Goal: Book appointment/travel/reservation

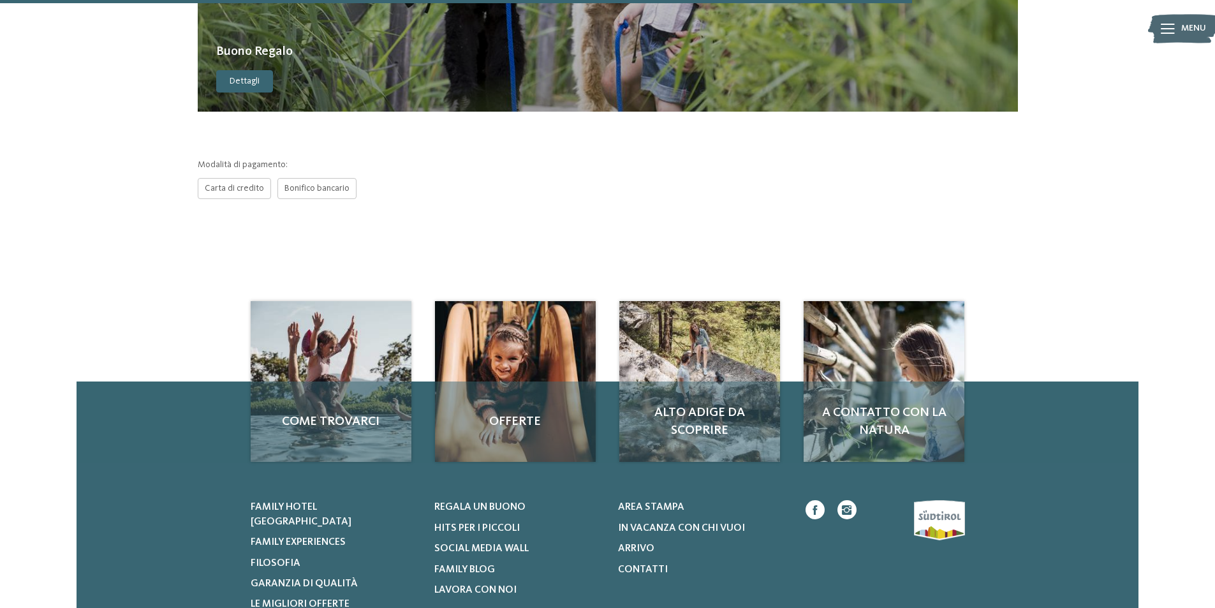
scroll to position [638, 0]
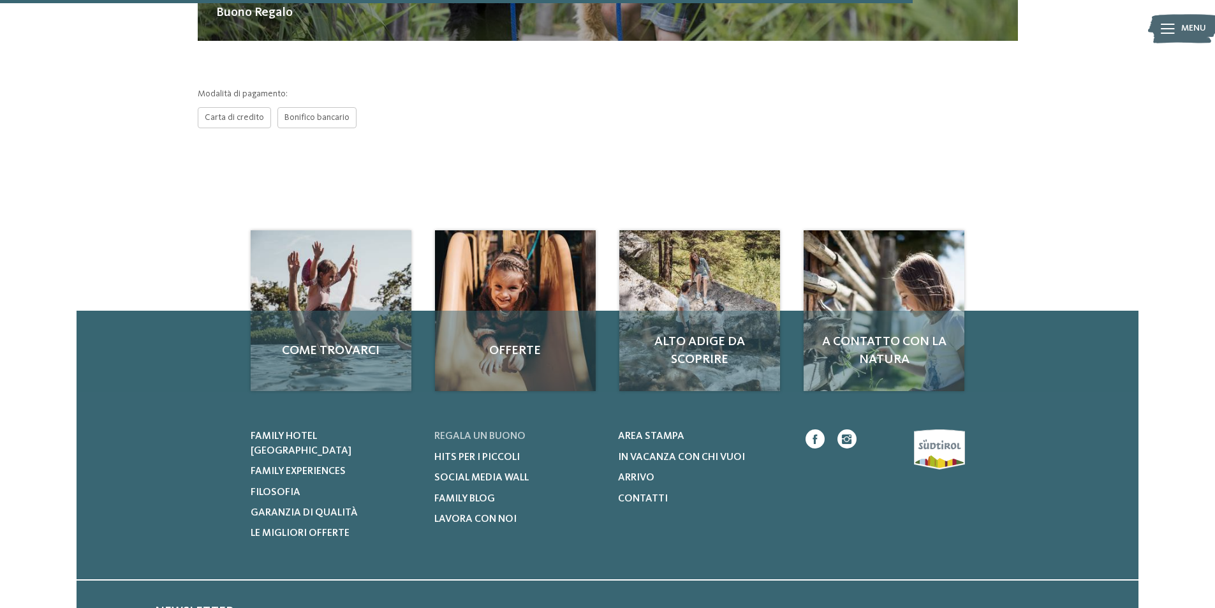
click at [492, 430] on link "Regala un buono" at bounding box center [518, 436] width 168 height 14
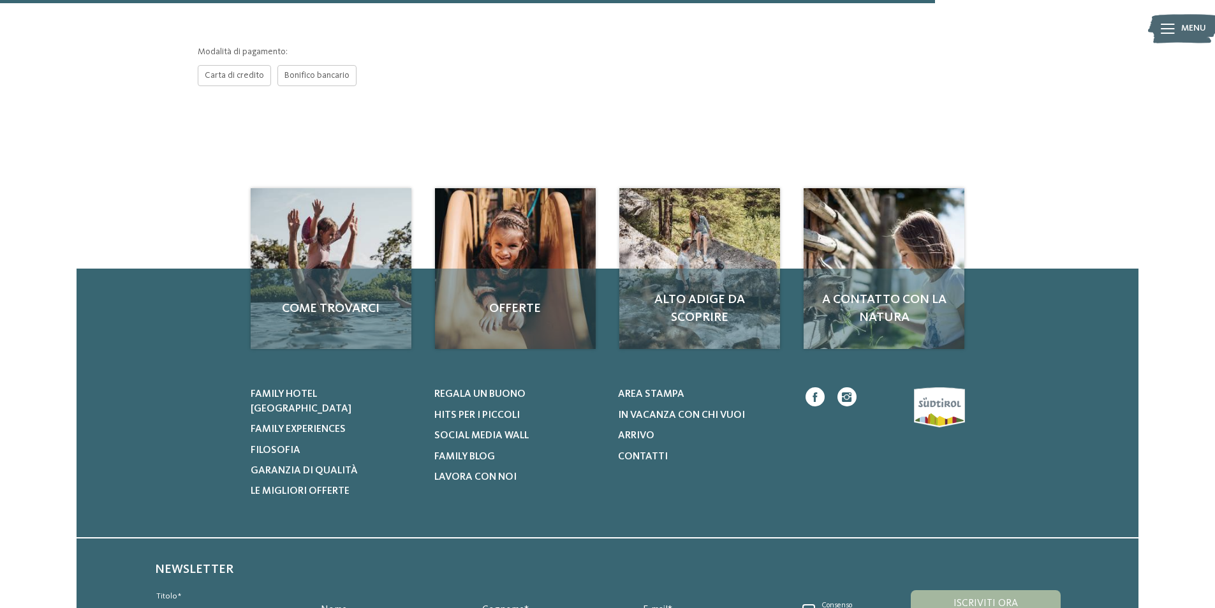
scroll to position [702, 0]
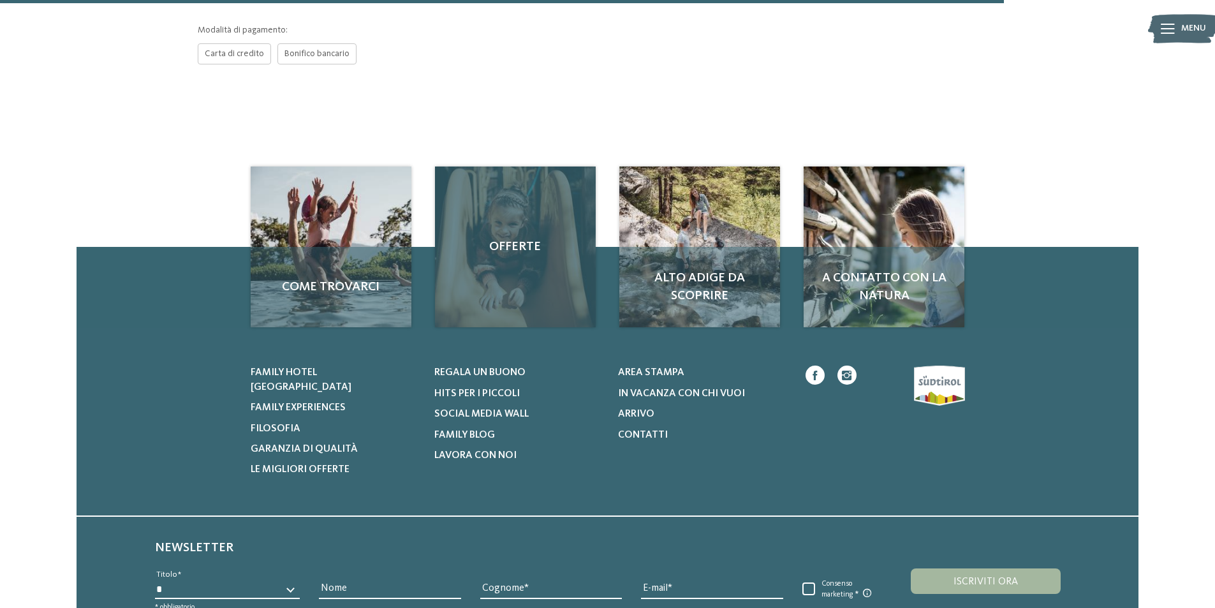
click at [508, 242] on span "Offerte" at bounding box center [515, 247] width 135 height 18
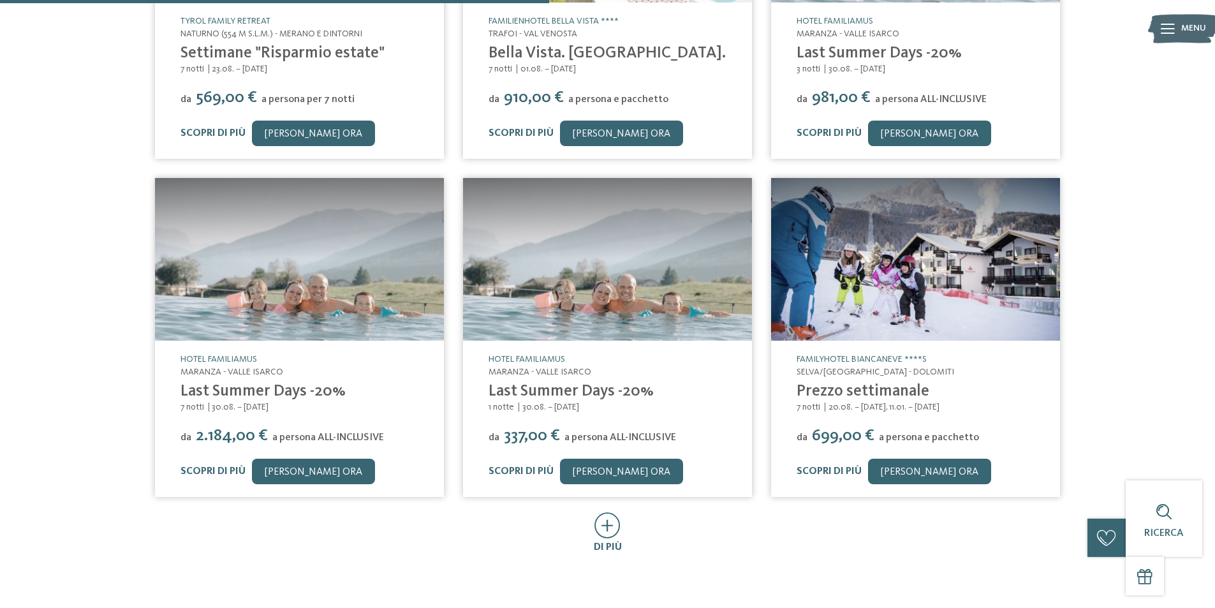
scroll to position [510, 0]
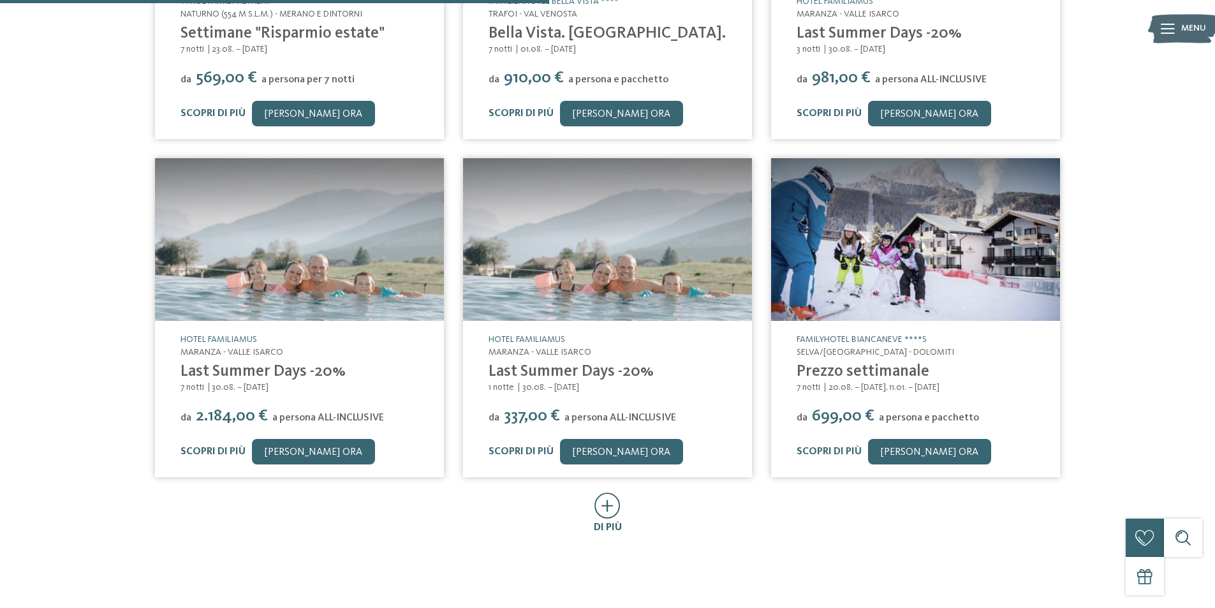
click at [608, 510] on icon at bounding box center [607, 505] width 26 height 26
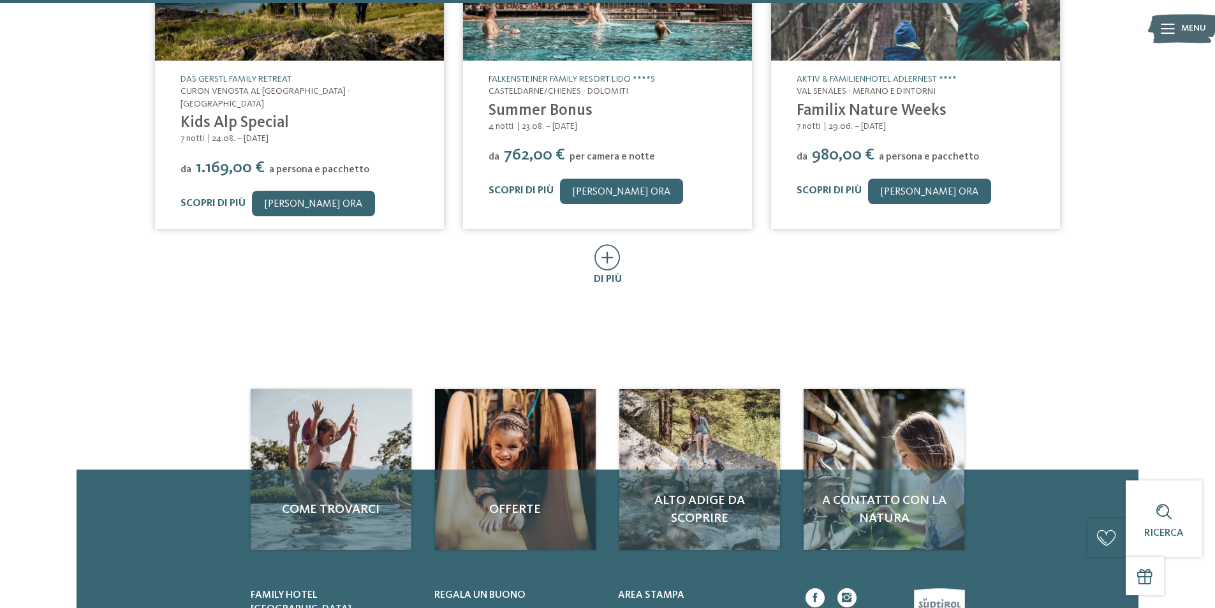
scroll to position [1467, 0]
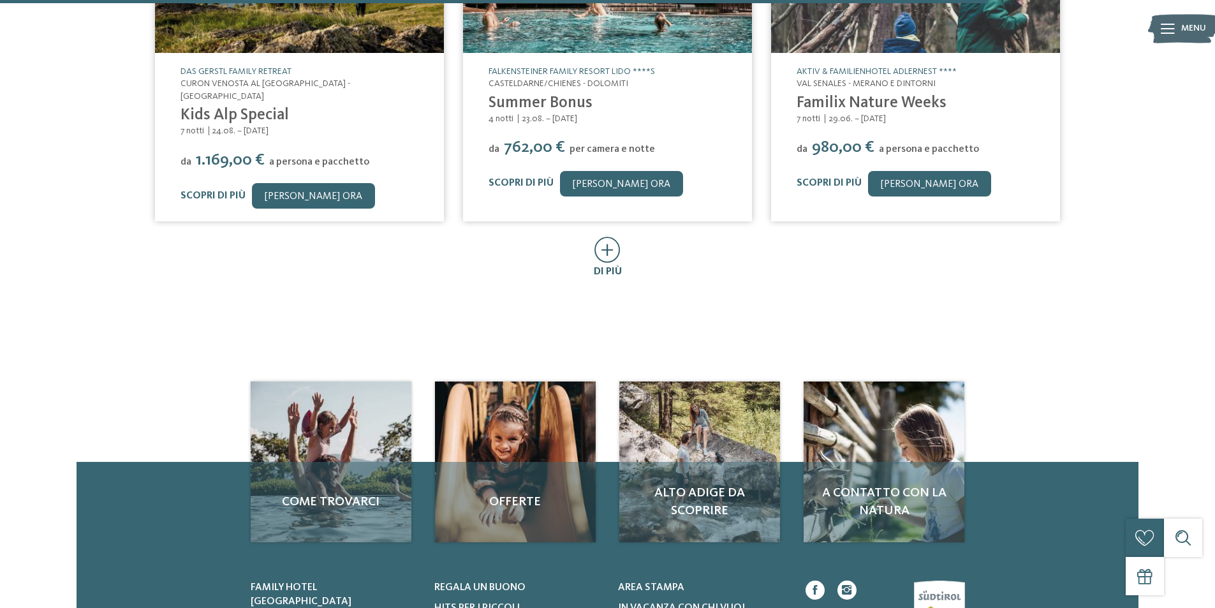
click at [615, 237] on icon at bounding box center [607, 250] width 26 height 26
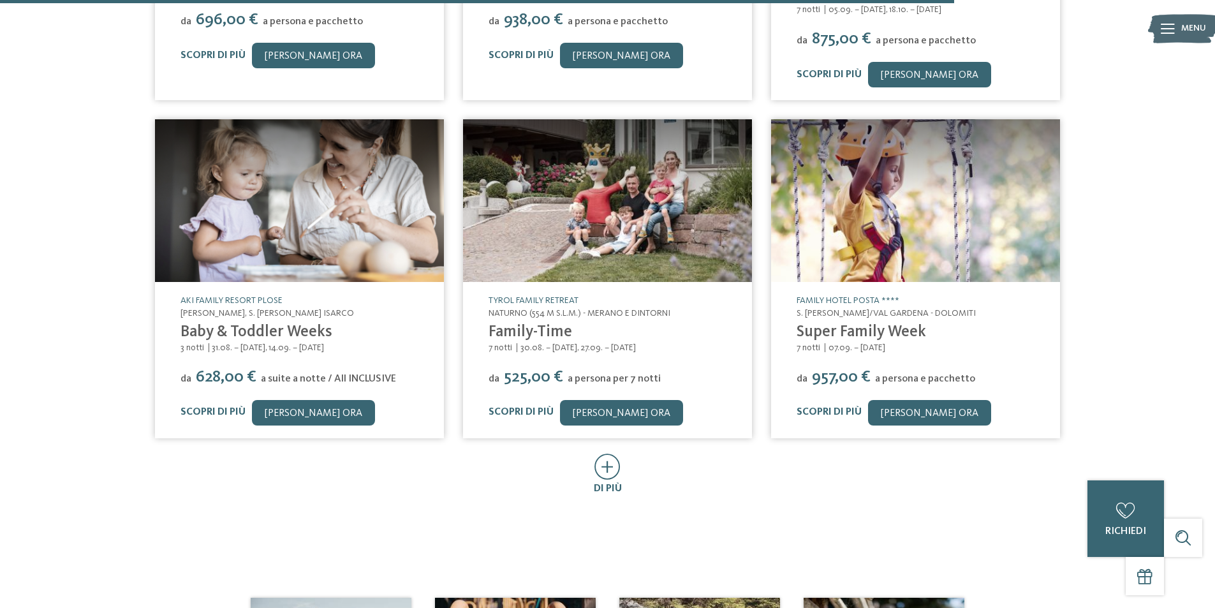
scroll to position [1977, 0]
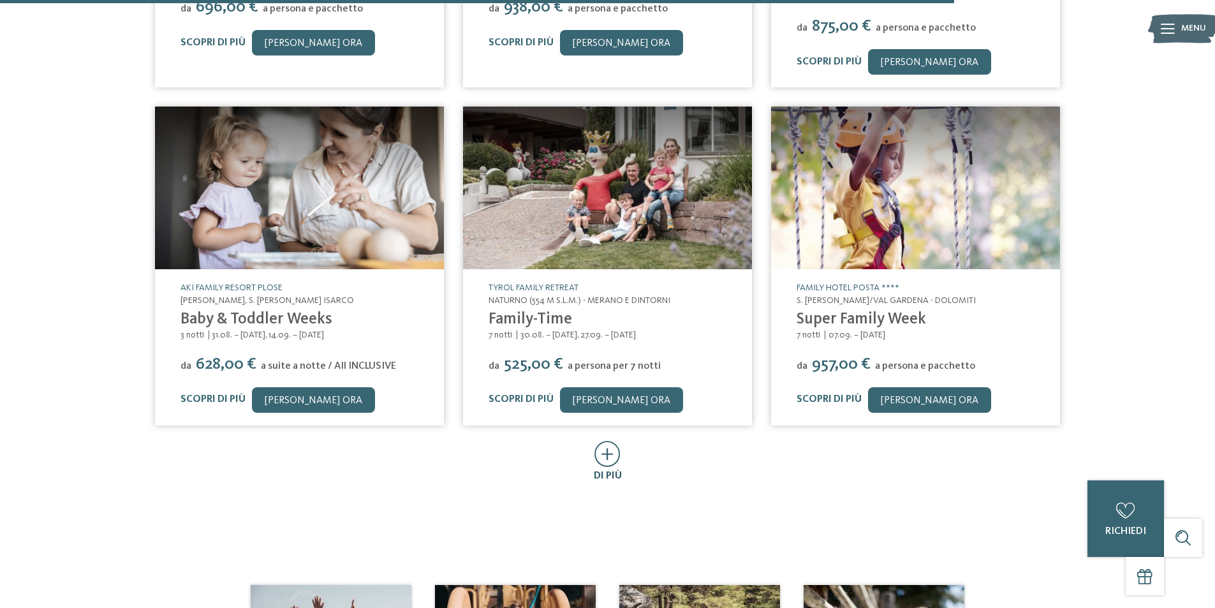
click at [605, 441] on icon at bounding box center [607, 454] width 26 height 26
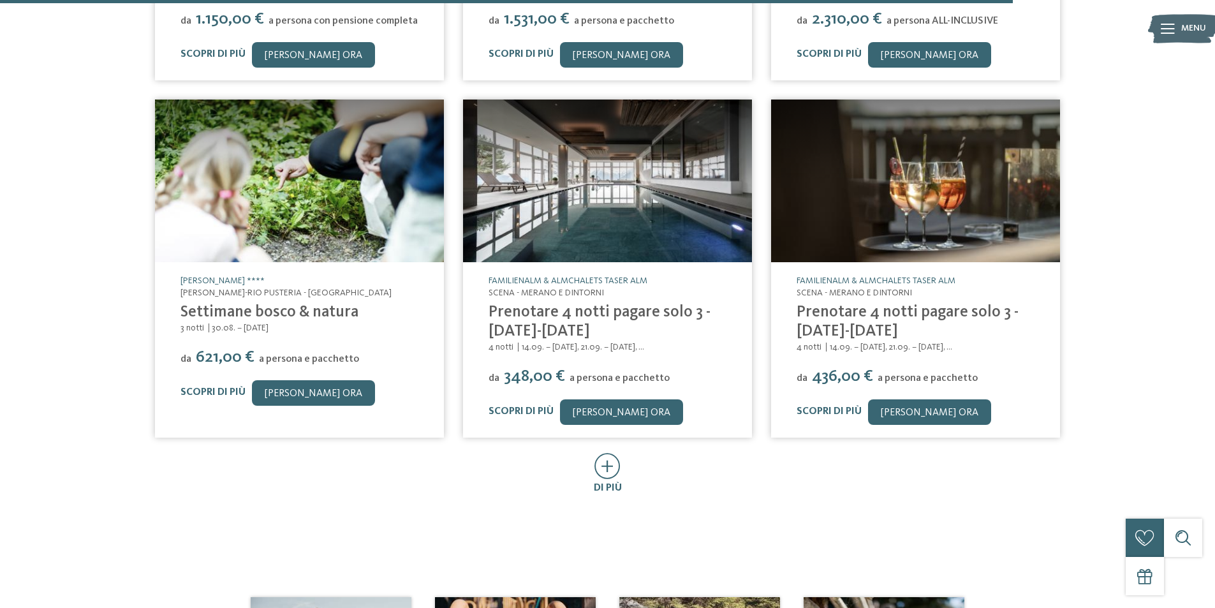
scroll to position [2679, 0]
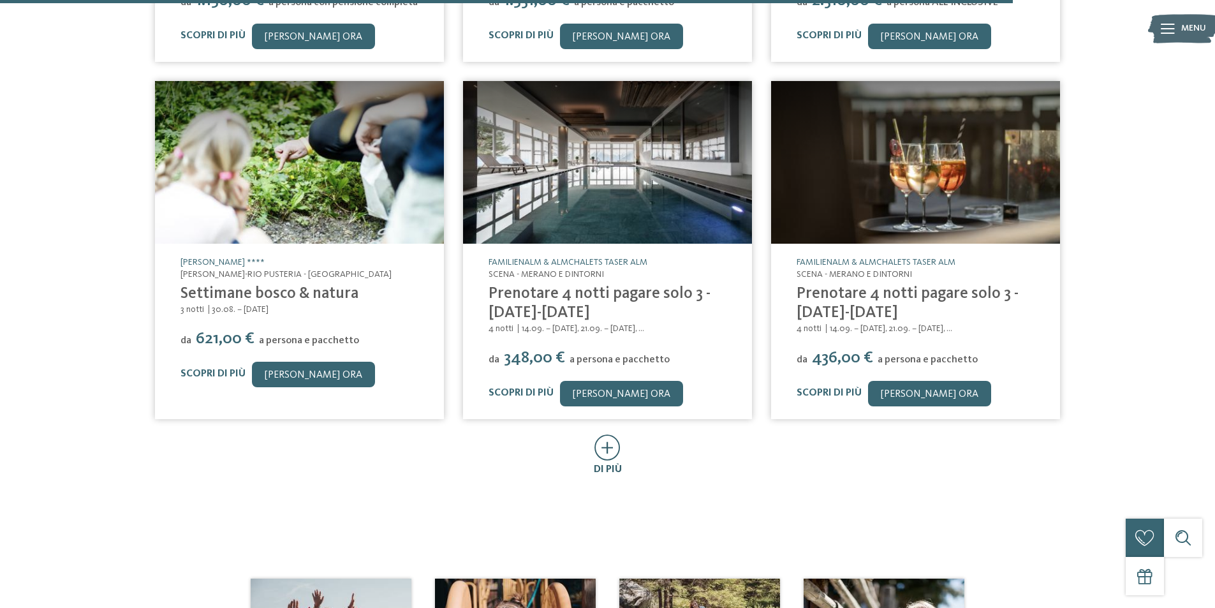
click at [613, 434] on icon at bounding box center [607, 447] width 26 height 26
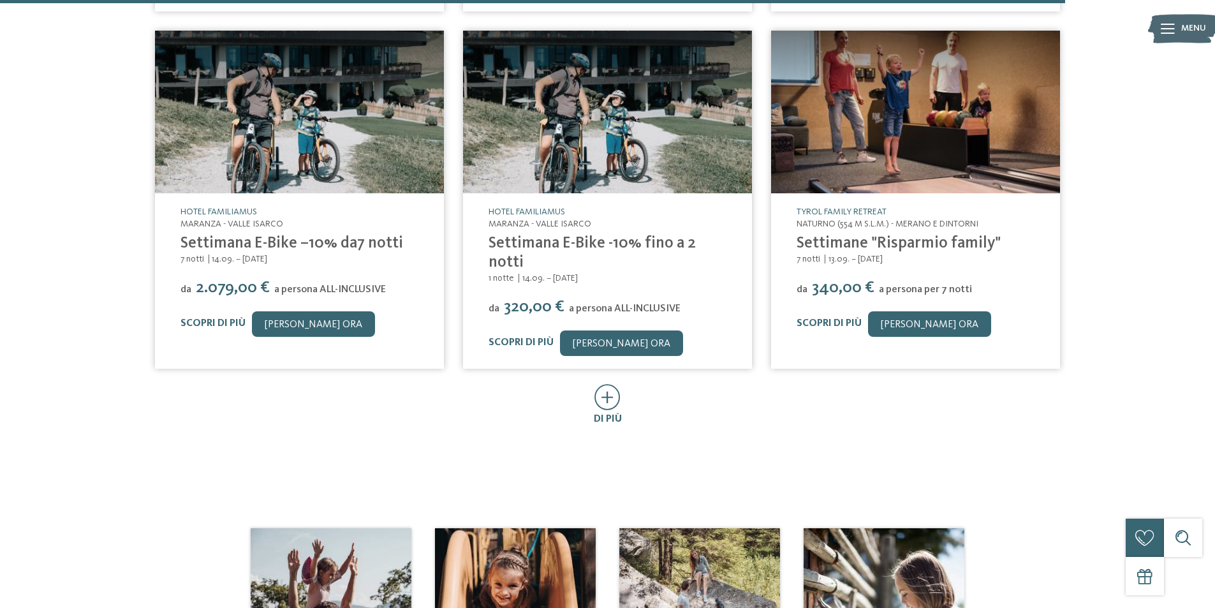
scroll to position [3444, 0]
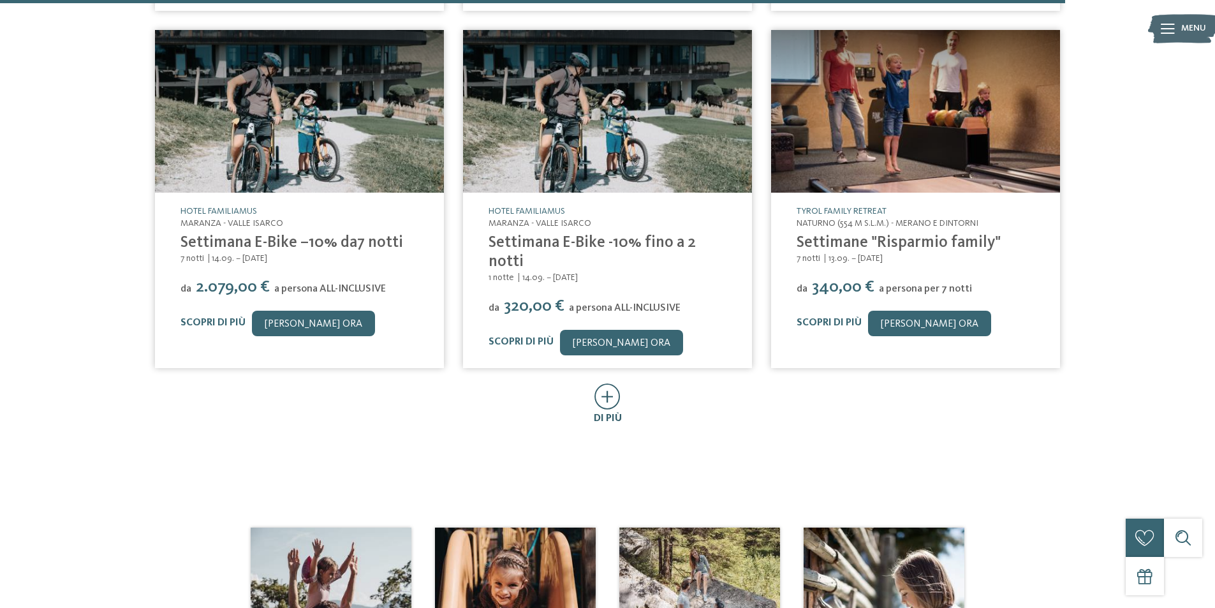
click at [614, 383] on icon at bounding box center [607, 396] width 26 height 26
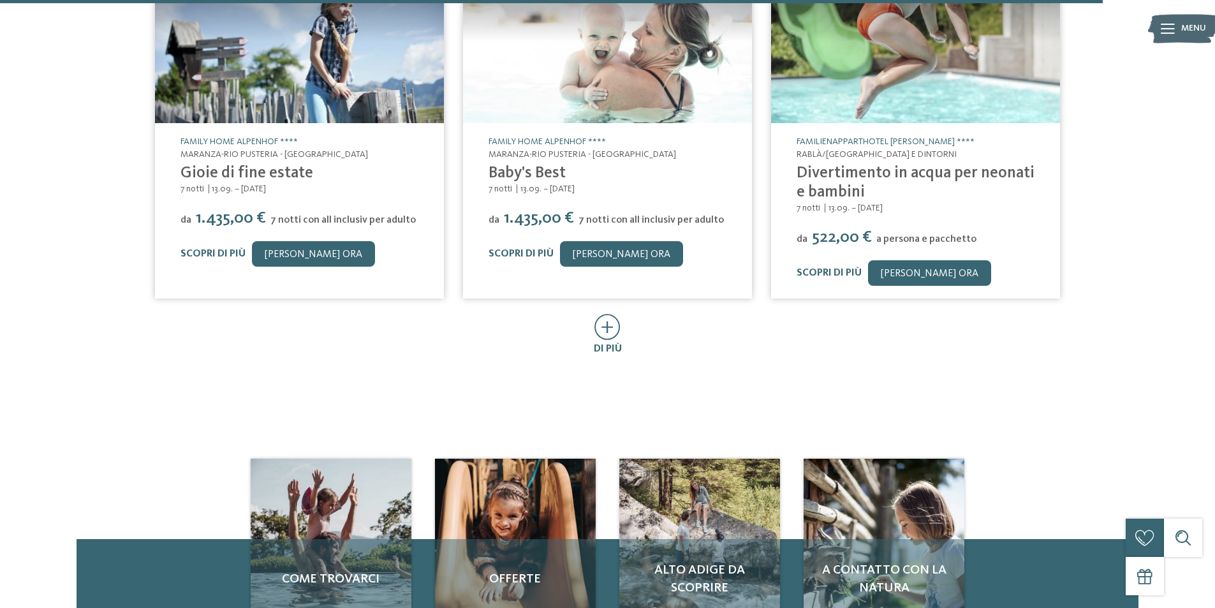
scroll to position [4209, 0]
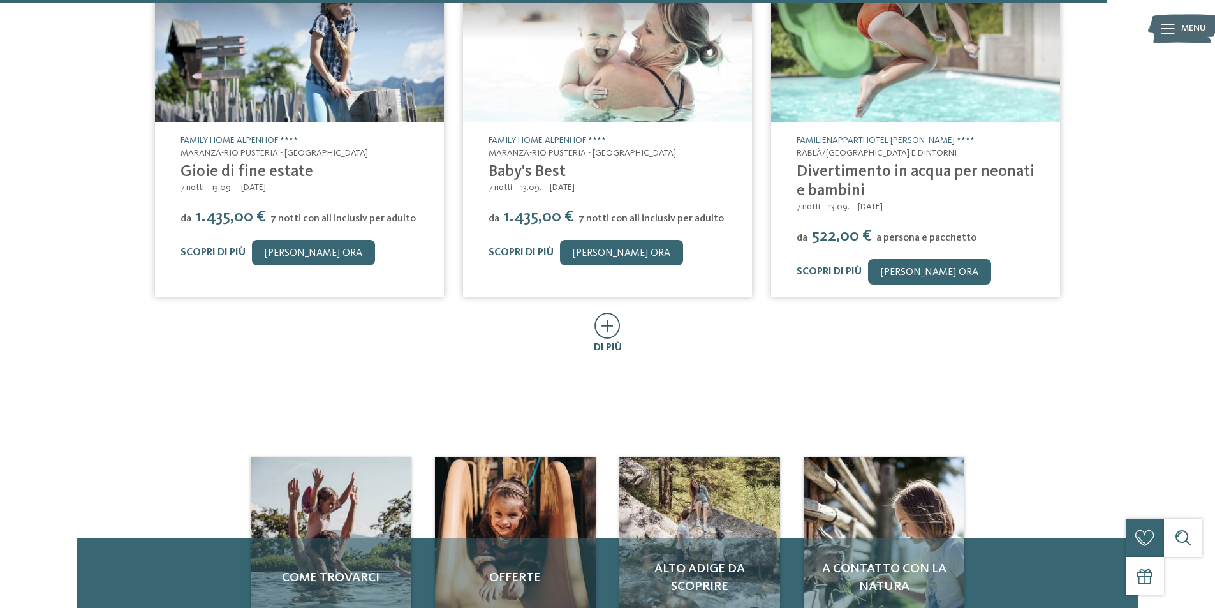
click at [605, 313] on icon at bounding box center [607, 326] width 26 height 26
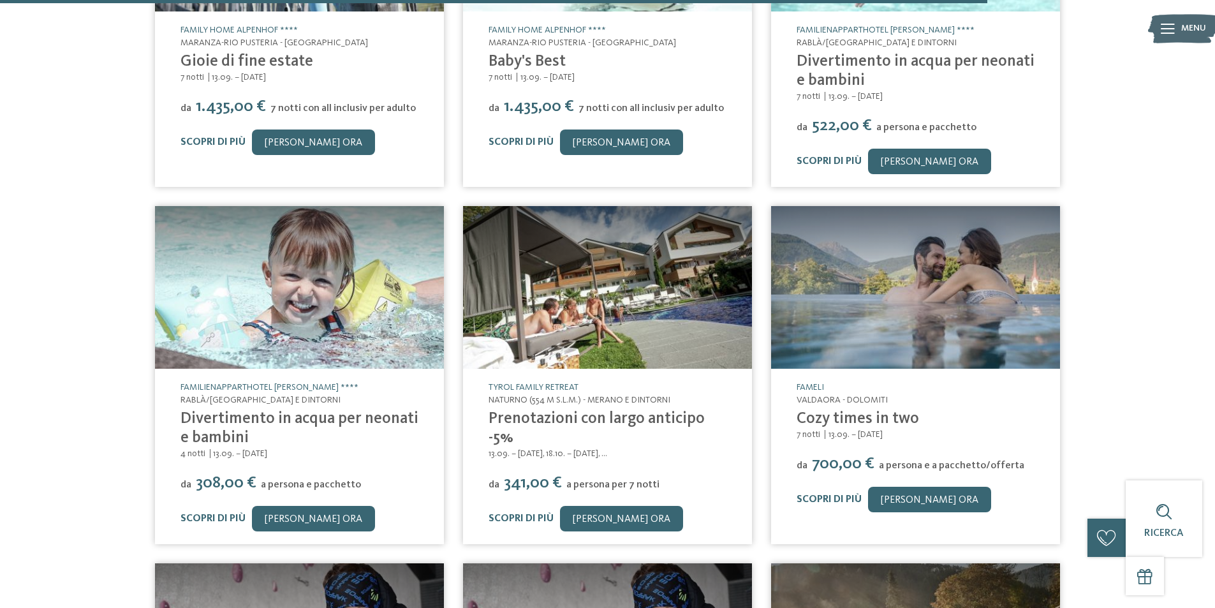
scroll to position [4337, 0]
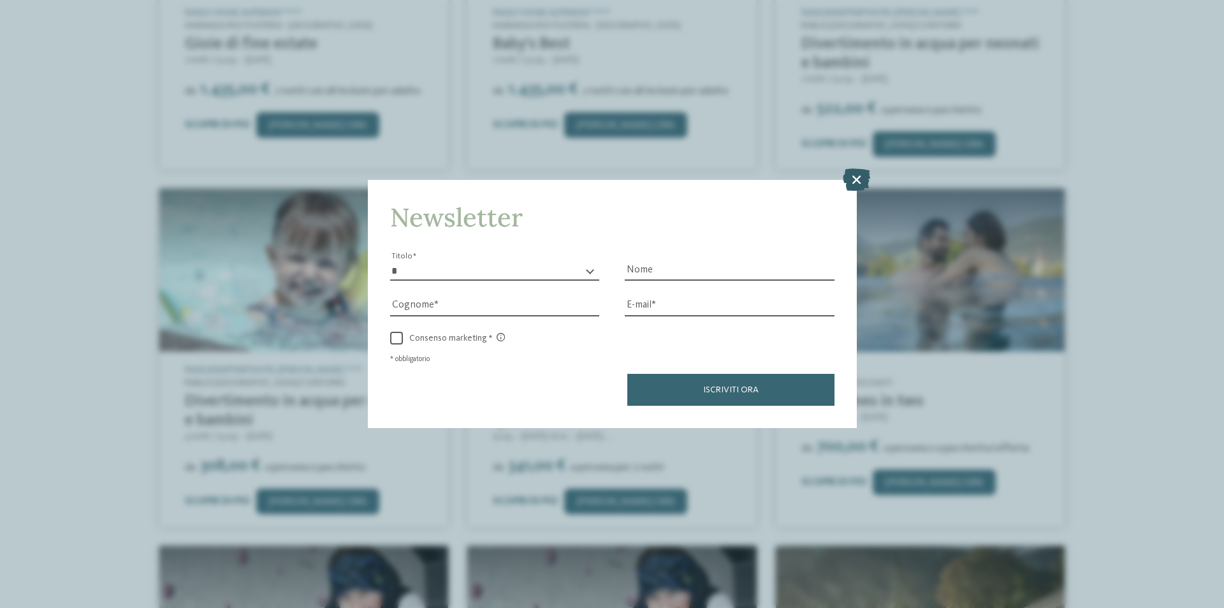
click at [857, 178] on icon at bounding box center [856, 179] width 27 height 22
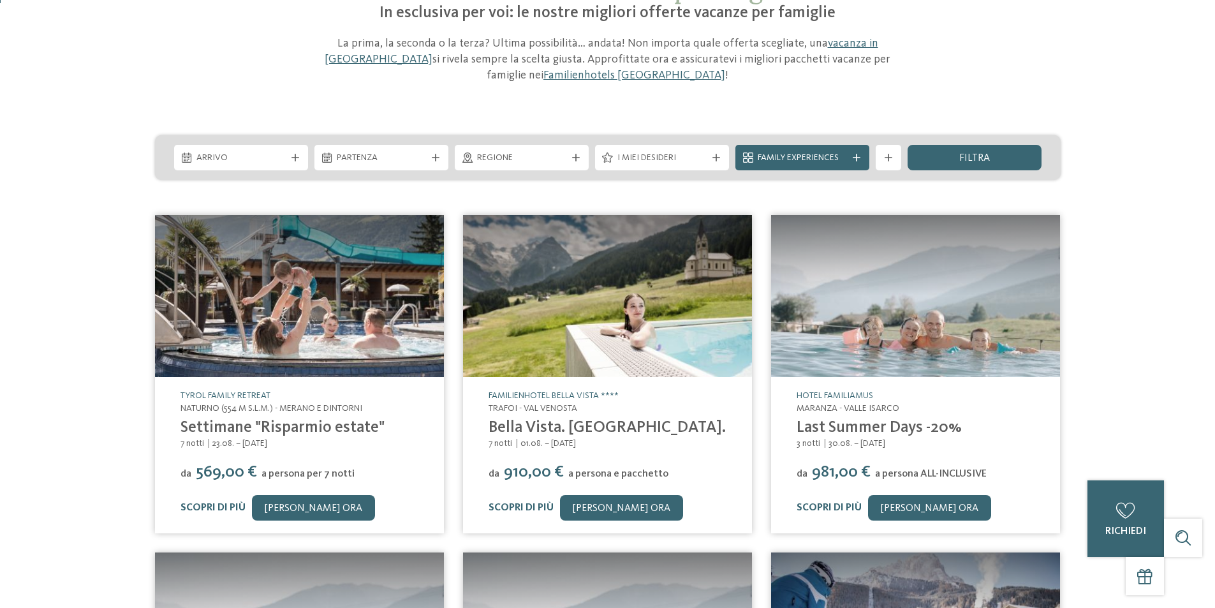
scroll to position [0, 0]
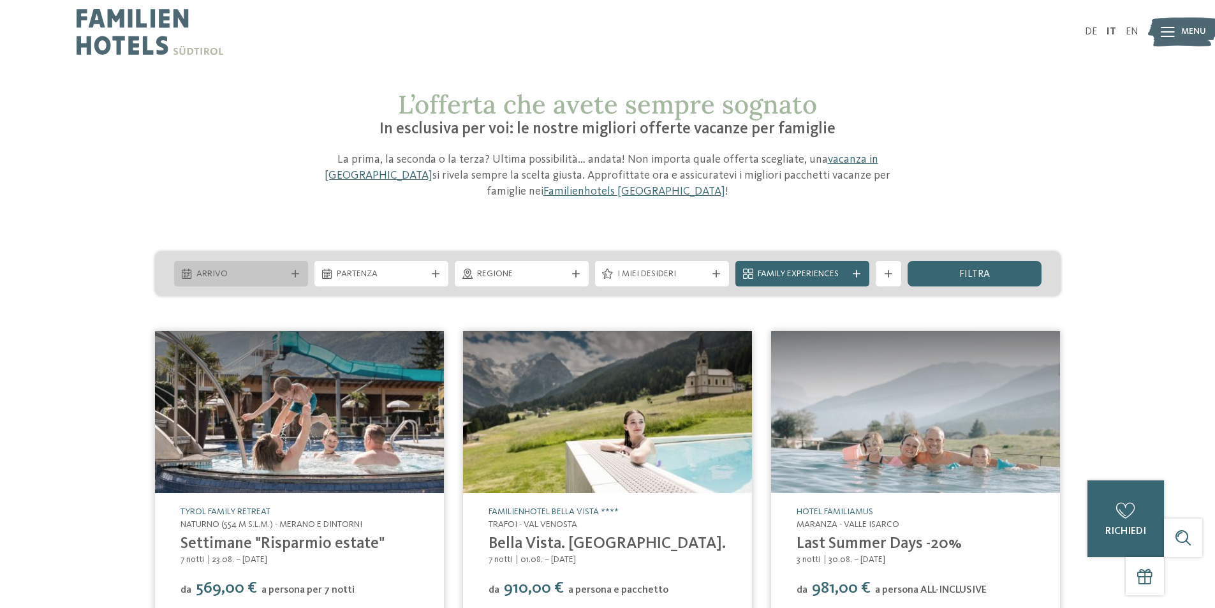
click at [286, 273] on div "Arrivo" at bounding box center [241, 274] width 96 height 14
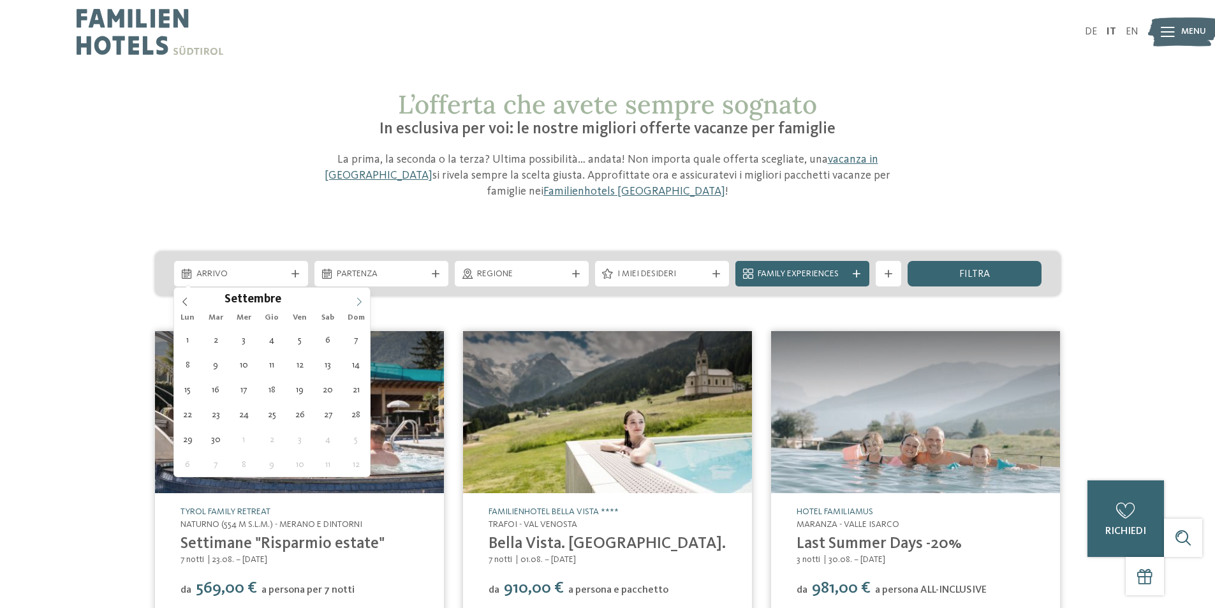
click at [358, 300] on icon at bounding box center [359, 301] width 9 height 9
type div "[DATE]"
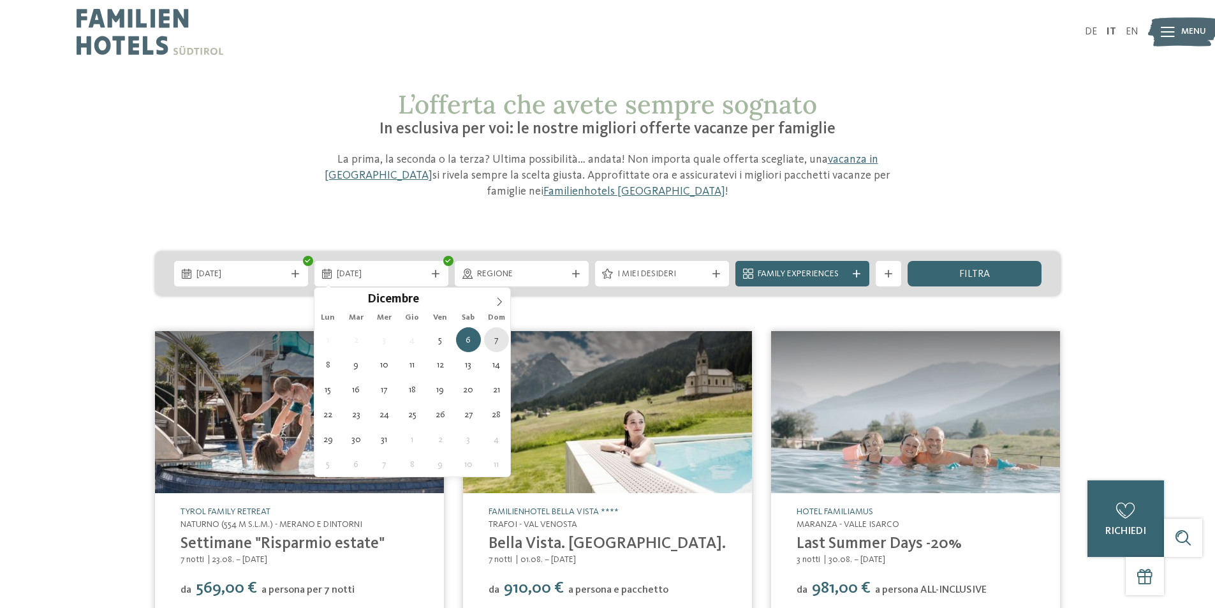
type div "[DATE]"
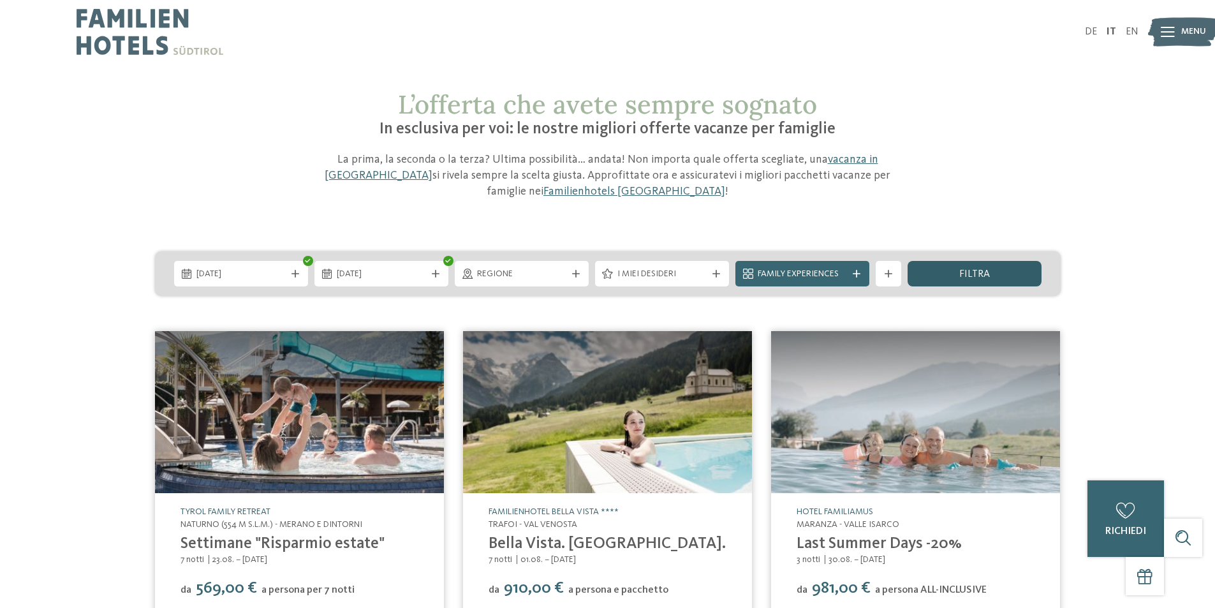
click at [976, 274] on span "filtra" at bounding box center [974, 274] width 31 height 10
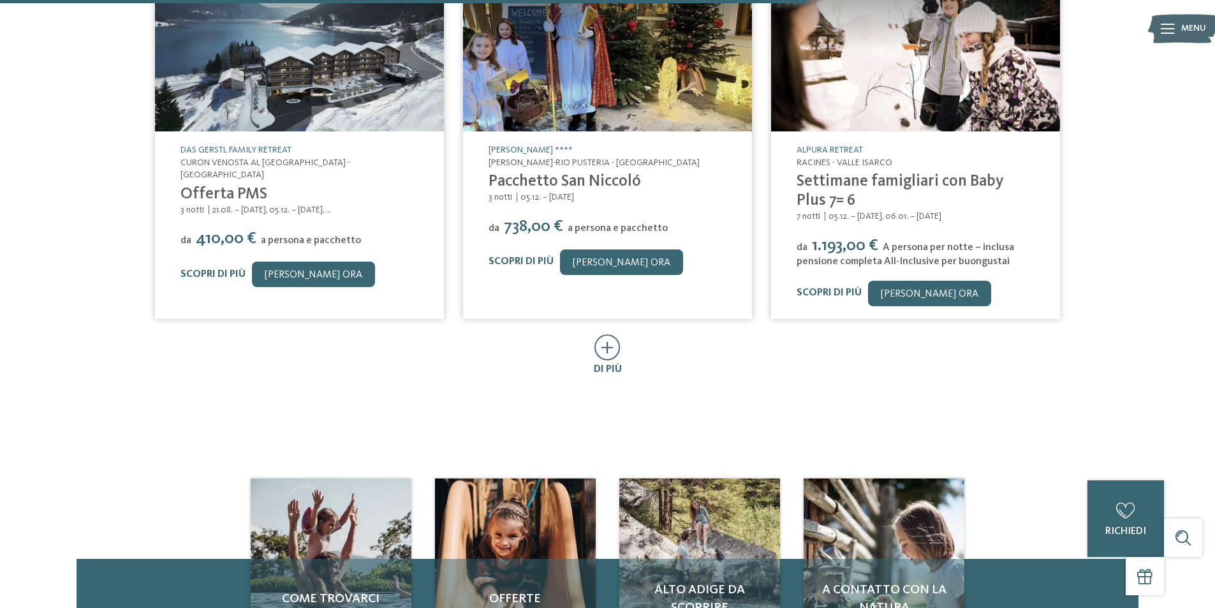
scroll to position [839, 0]
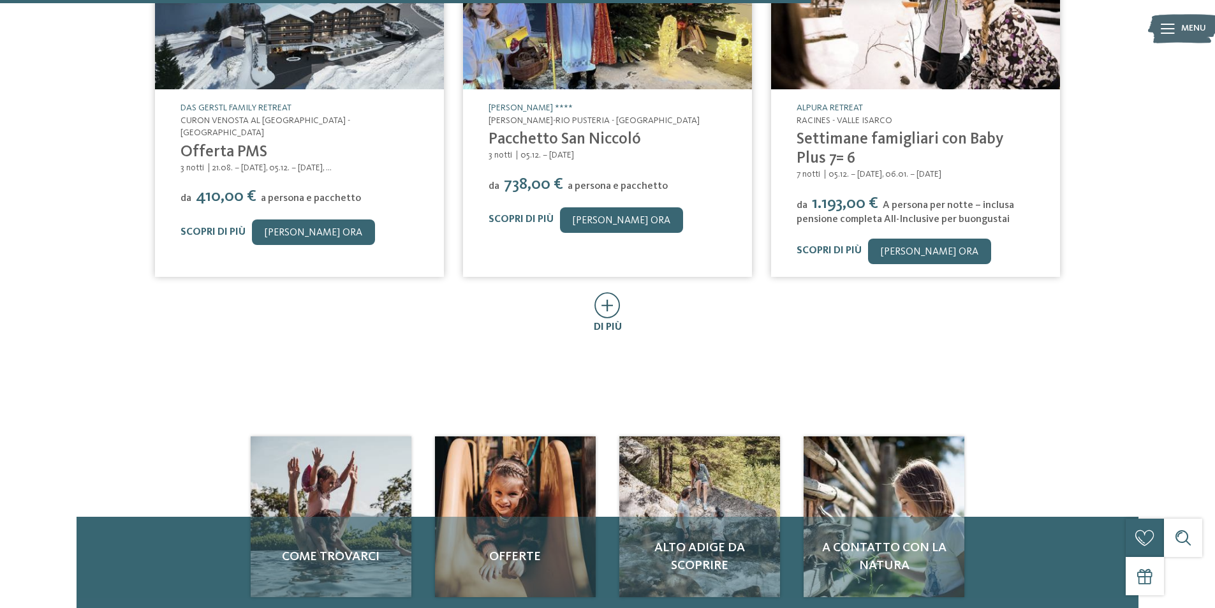
click at [610, 309] on icon at bounding box center [607, 305] width 26 height 26
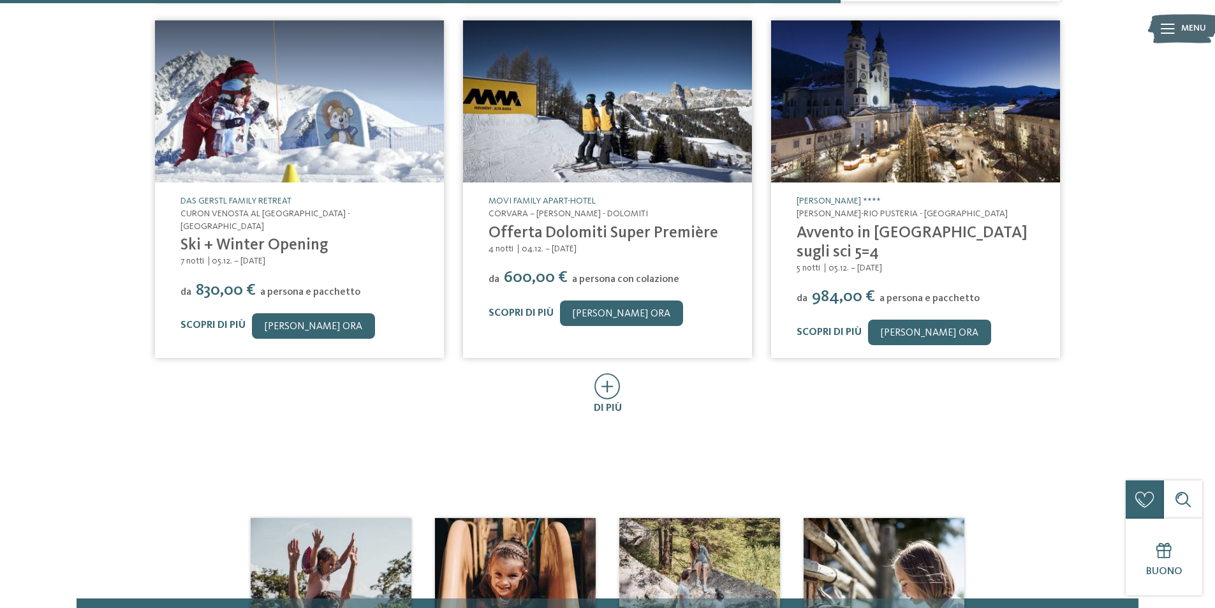
scroll to position [1540, 0]
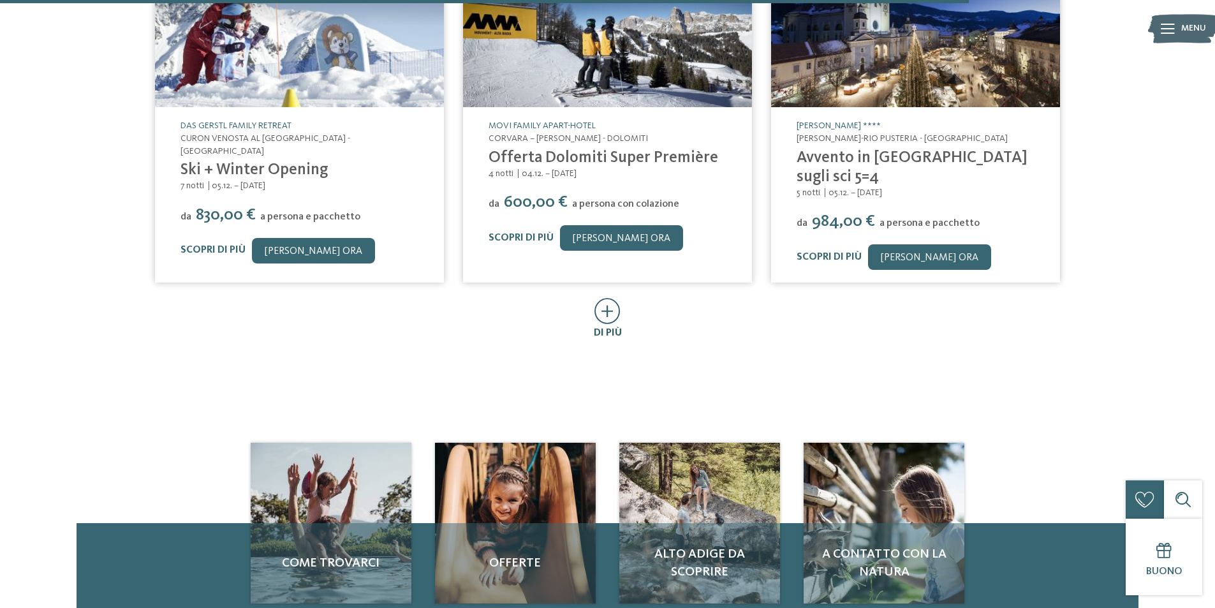
click at [617, 298] on icon at bounding box center [607, 311] width 26 height 26
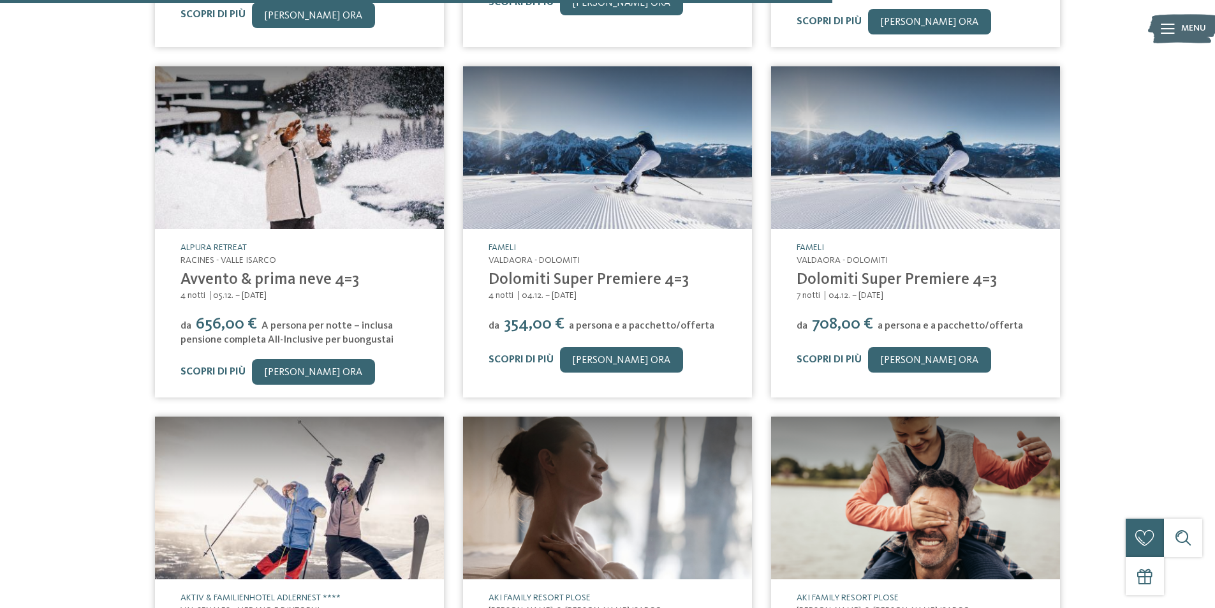
scroll to position [1795, 0]
